Goal: Task Accomplishment & Management: Manage account settings

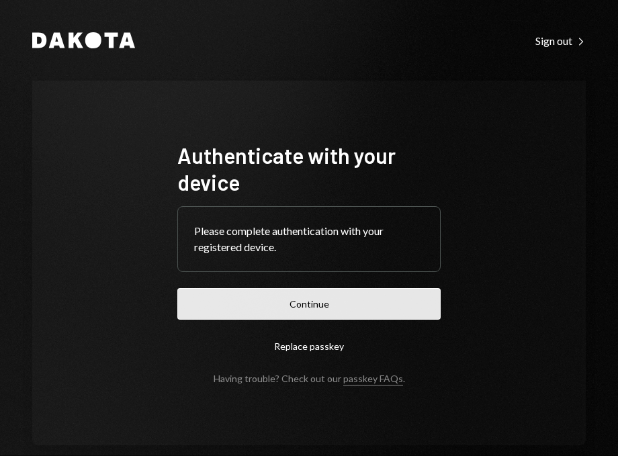
click at [292, 306] on button "Continue" at bounding box center [308, 304] width 263 height 32
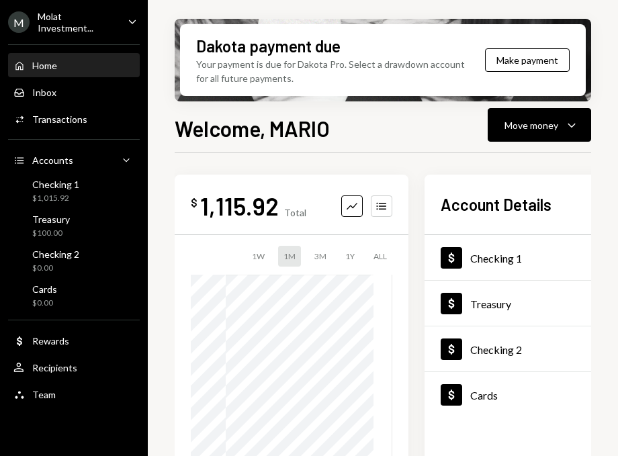
click at [65, 206] on div "Home Home Inbox Inbox Activities Transactions Accounts Accounts Caret Down Chec…" at bounding box center [74, 222] width 148 height 373
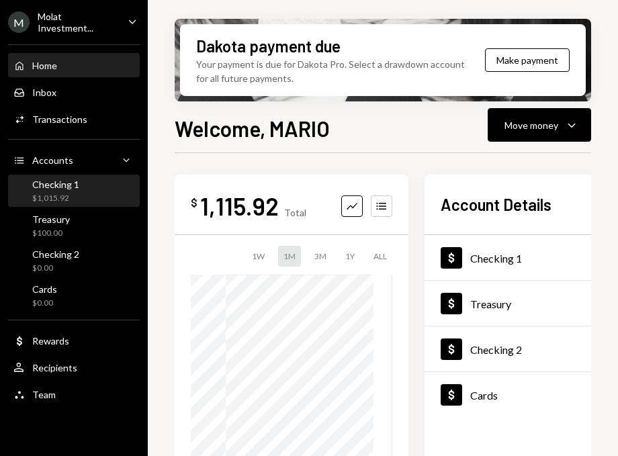
click at [58, 193] on div "$1,015.92" at bounding box center [55, 198] width 47 height 11
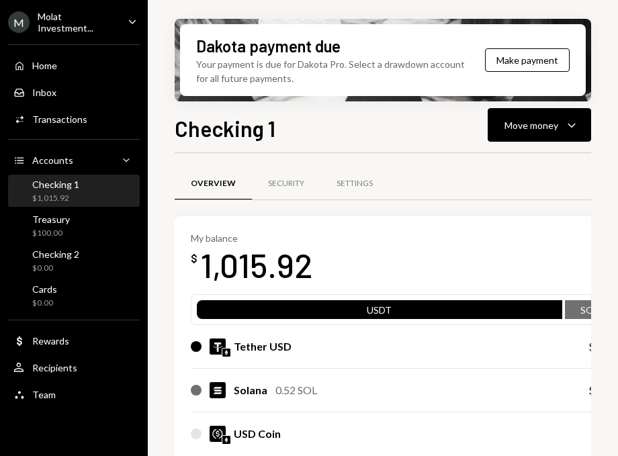
click at [42, 26] on div "Molat Investment..." at bounding box center [77, 22] width 79 height 23
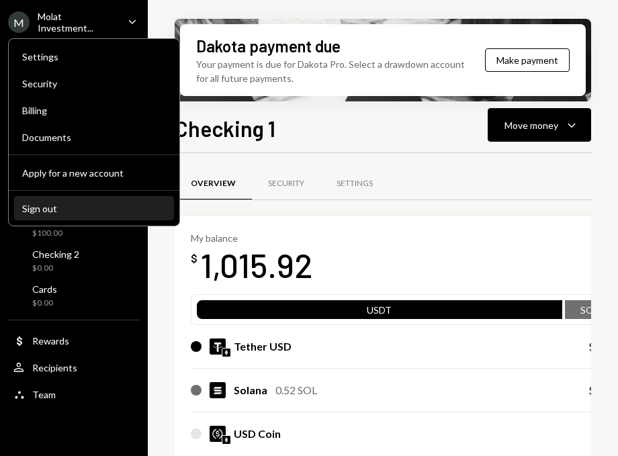
click at [60, 212] on div "Sign out" at bounding box center [94, 208] width 144 height 11
